Goal: Register for event/course: Sign up to attend an event or enroll in a course

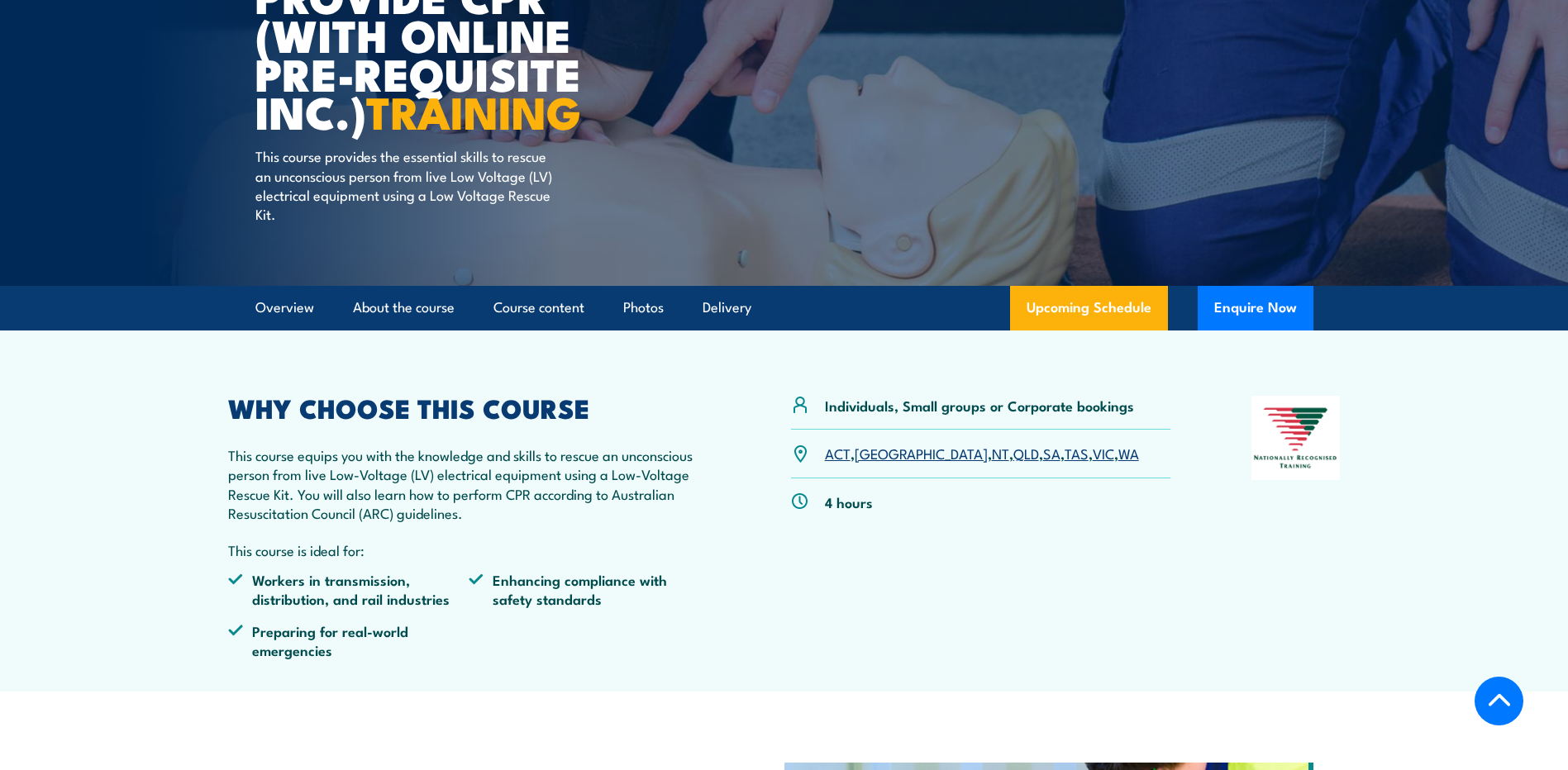
scroll to position [331, 0]
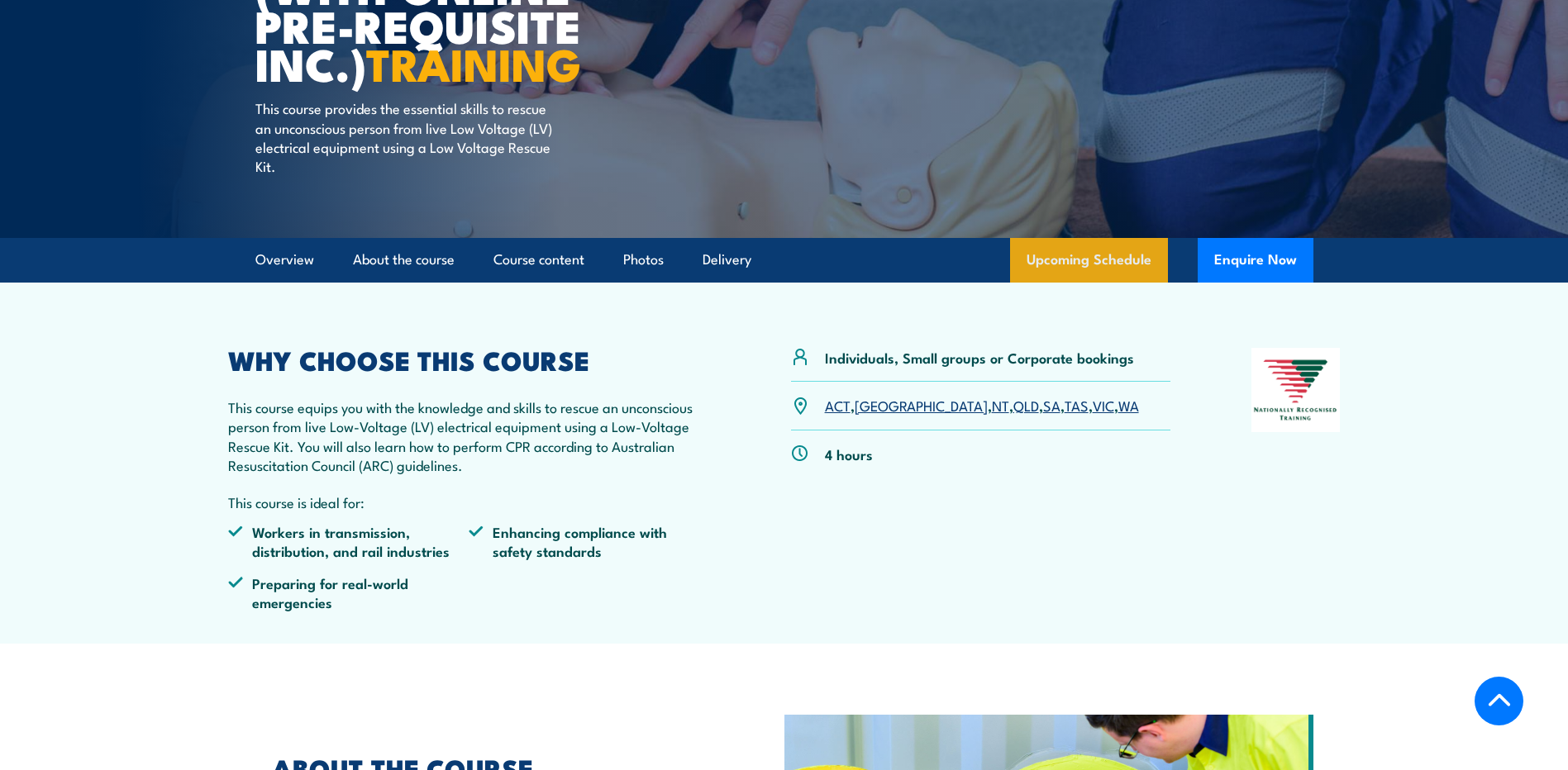
click at [1075, 263] on link "Upcoming Schedule" at bounding box center [1089, 260] width 158 height 45
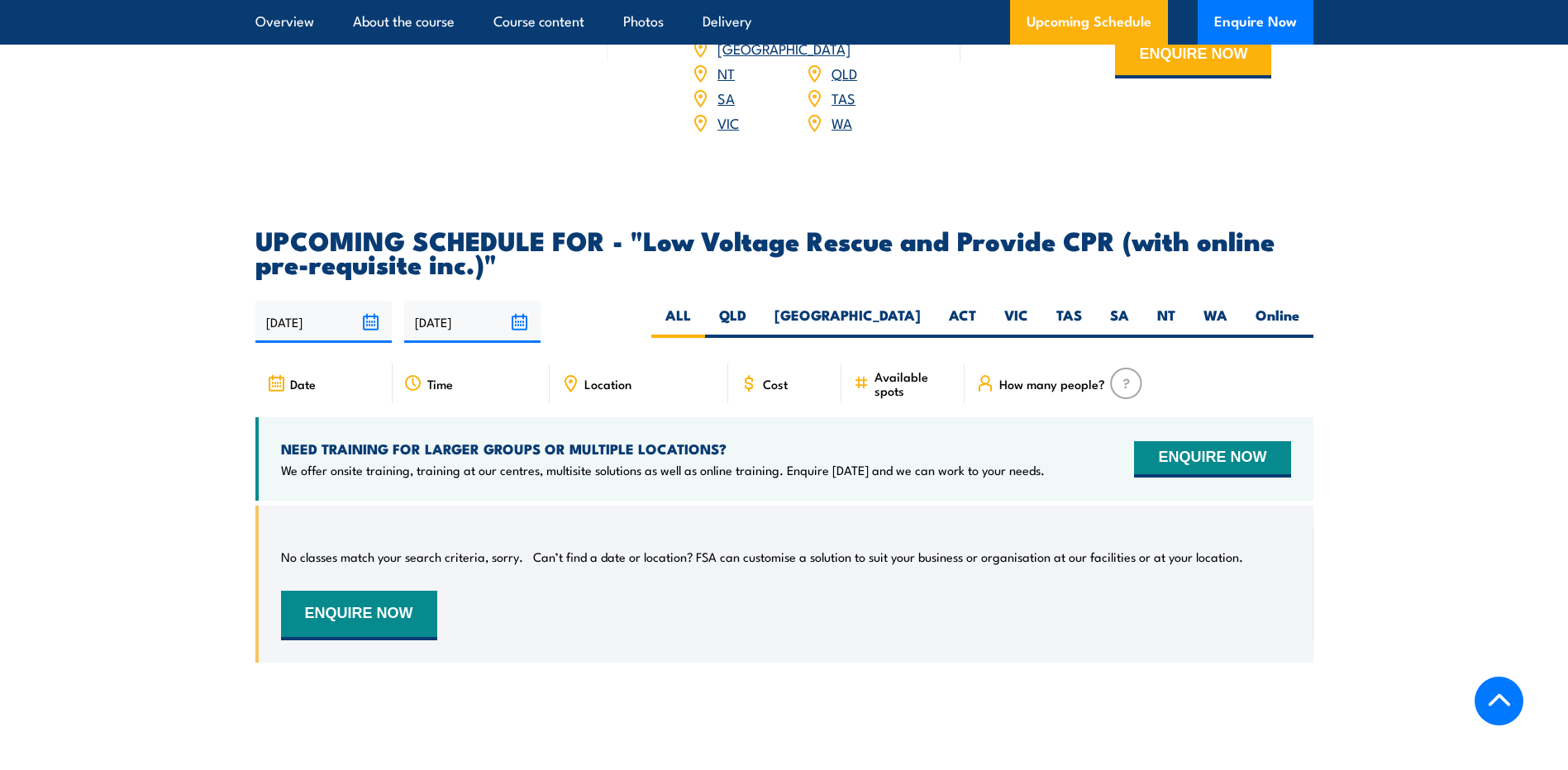
scroll to position [2249, 0]
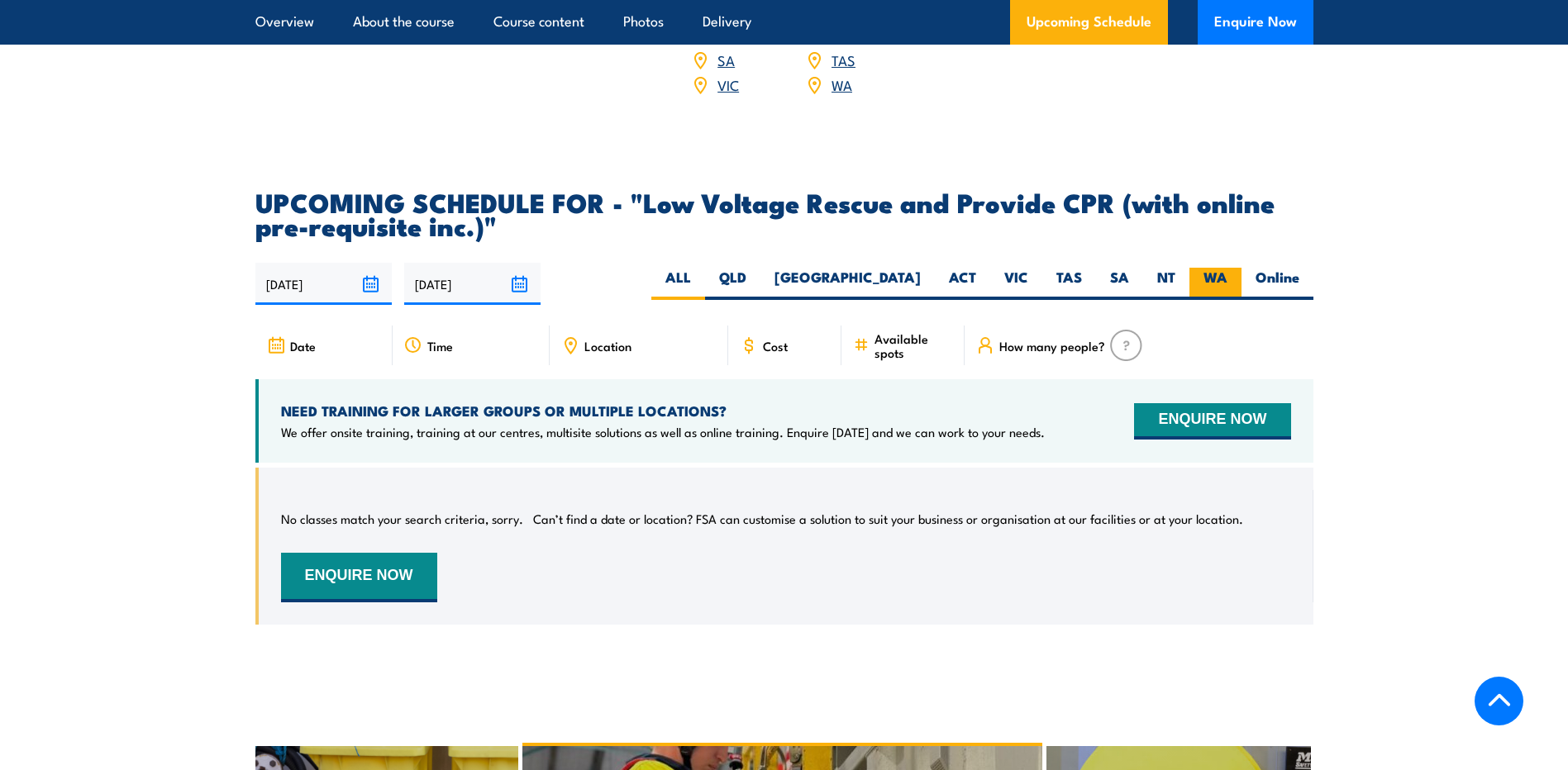
click at [1216, 268] on label "WA" at bounding box center [1216, 284] width 52 height 33
click at [1228, 268] on input "WA" at bounding box center [1233, 273] width 11 height 11
radio input "true"
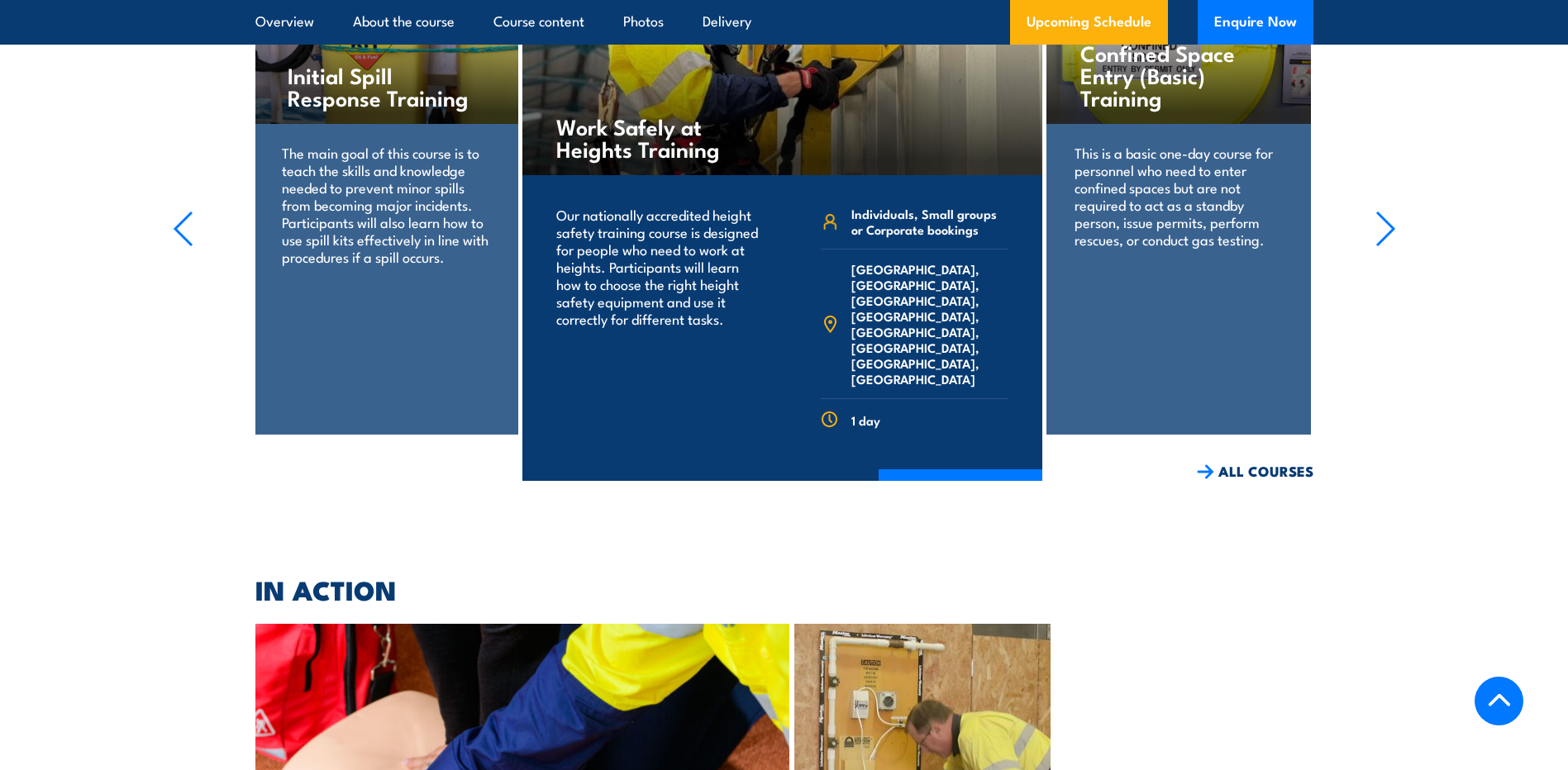
scroll to position [3076, 0]
